Goal: Task Accomplishment & Management: Manage account settings

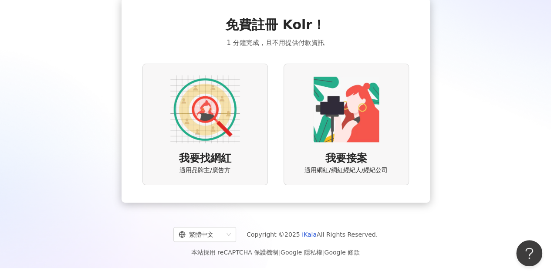
click at [190, 119] on img at bounding box center [205, 109] width 70 height 70
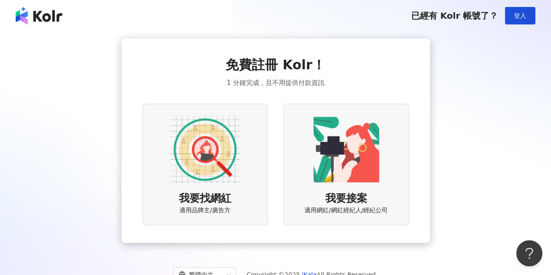
click at [44, 15] on img at bounding box center [39, 15] width 47 height 17
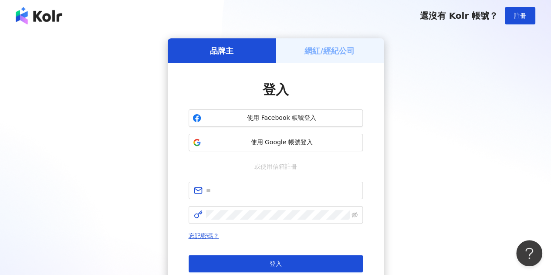
click at [46, 15] on img at bounding box center [39, 15] width 47 height 17
click at [341, 53] on h5 "網紅/經紀公司" at bounding box center [329, 50] width 50 height 11
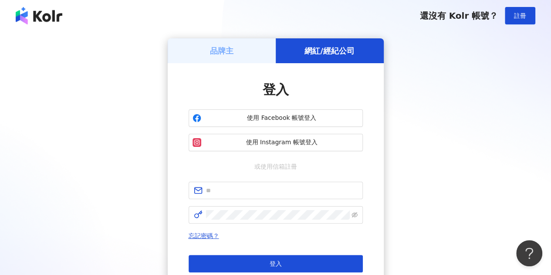
click at [231, 52] on h5 "品牌主" at bounding box center [222, 50] width 24 height 11
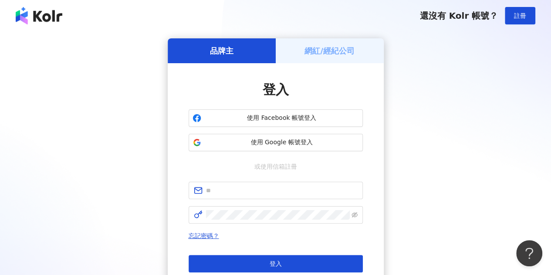
click at [319, 61] on div "網紅/經紀公司" at bounding box center [329, 50] width 108 height 25
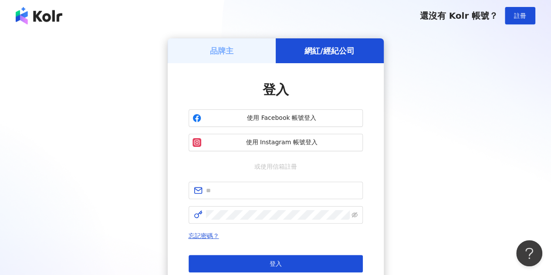
click at [231, 50] on h5 "品牌主" at bounding box center [222, 50] width 24 height 11
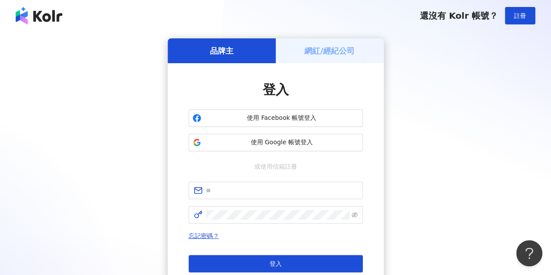
click at [55, 17] on img at bounding box center [39, 15] width 47 height 17
